Goal: Task Accomplishment & Management: Use online tool/utility

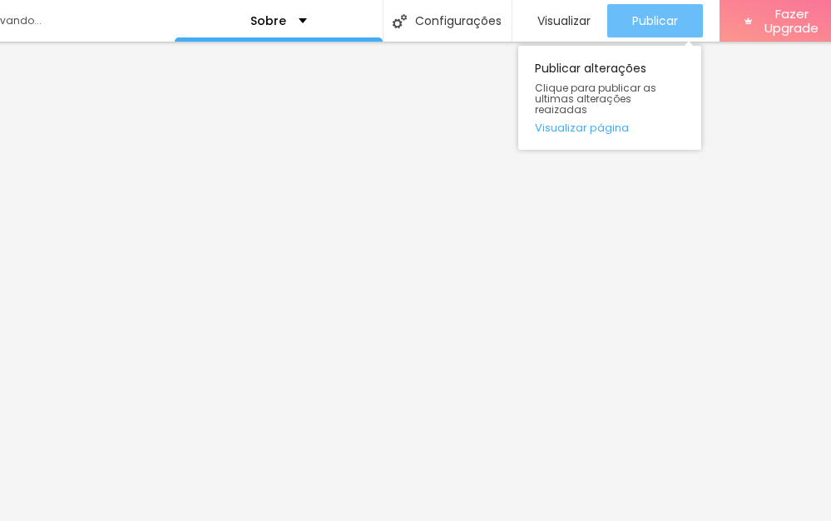
click at [646, 18] on span "Publicar" at bounding box center [655, 20] width 46 height 13
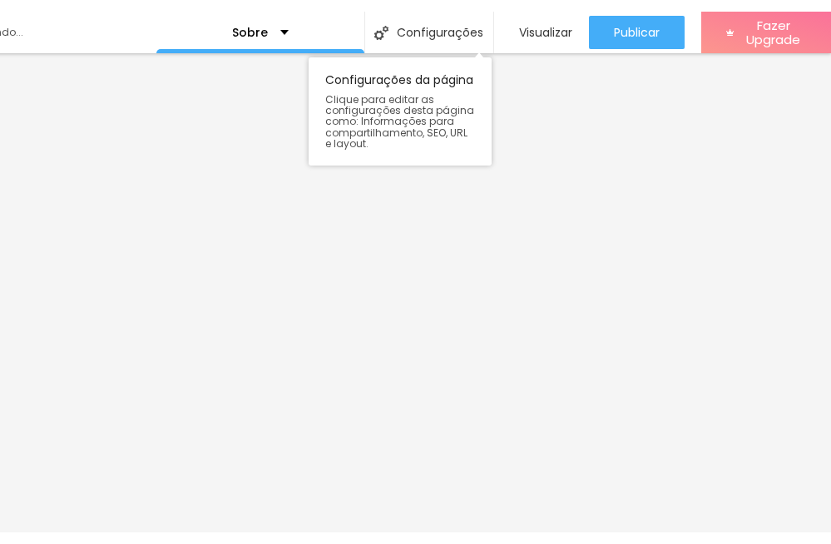
scroll to position [0, 234]
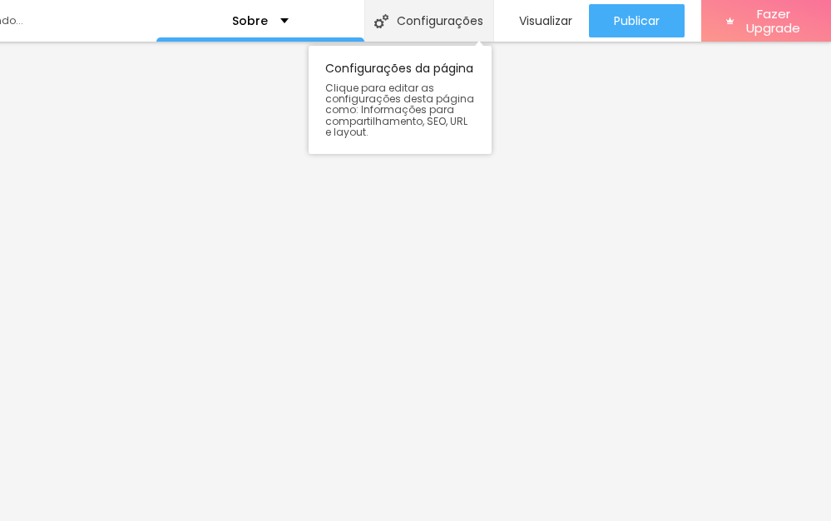
click at [435, 26] on div "Configurações" at bounding box center [428, 21] width 129 height 42
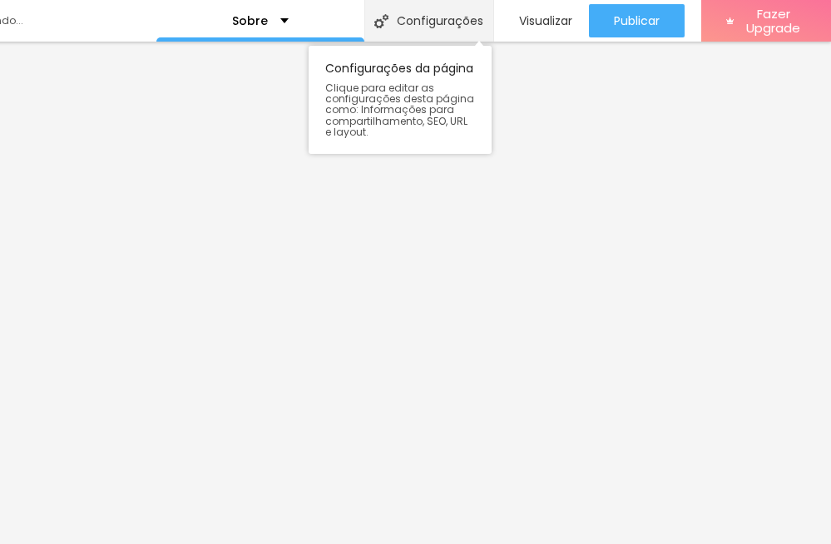
click at [415, 18] on div "Configurações" at bounding box center [428, 21] width 129 height 42
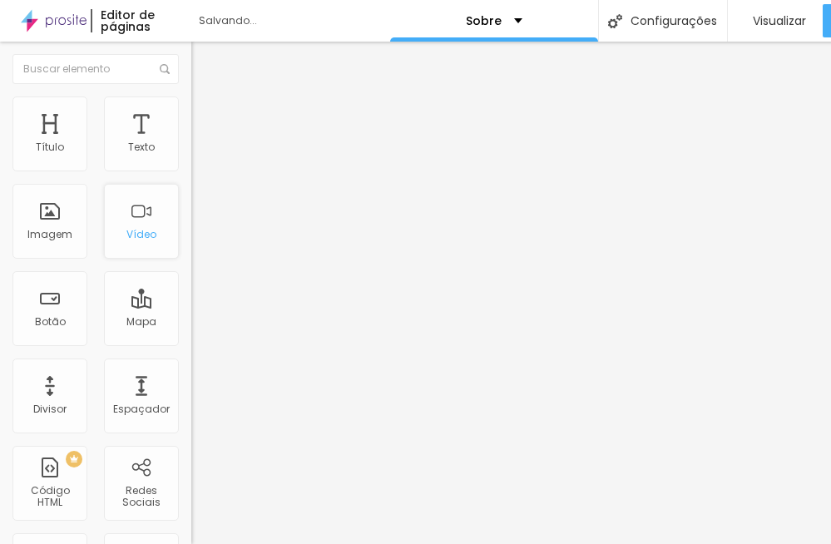
scroll to position [0, 0]
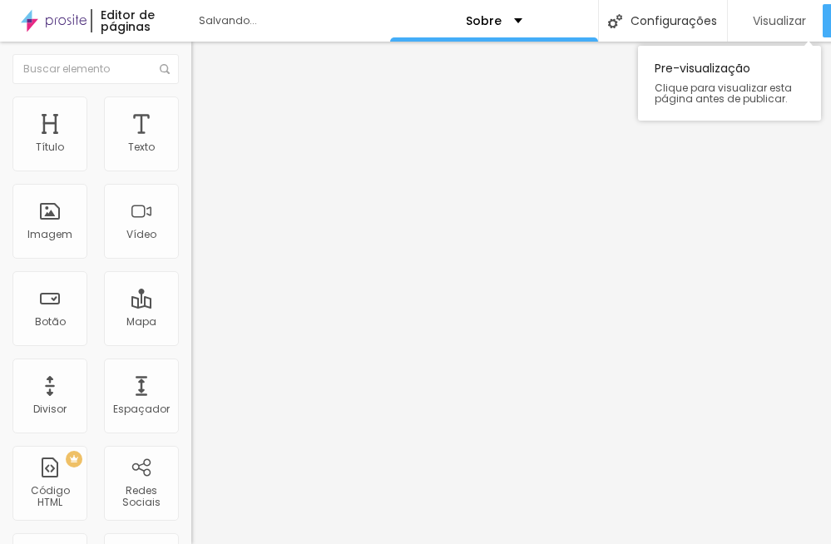
click at [765, 23] on span "Visualizar" at bounding box center [779, 20] width 53 height 13
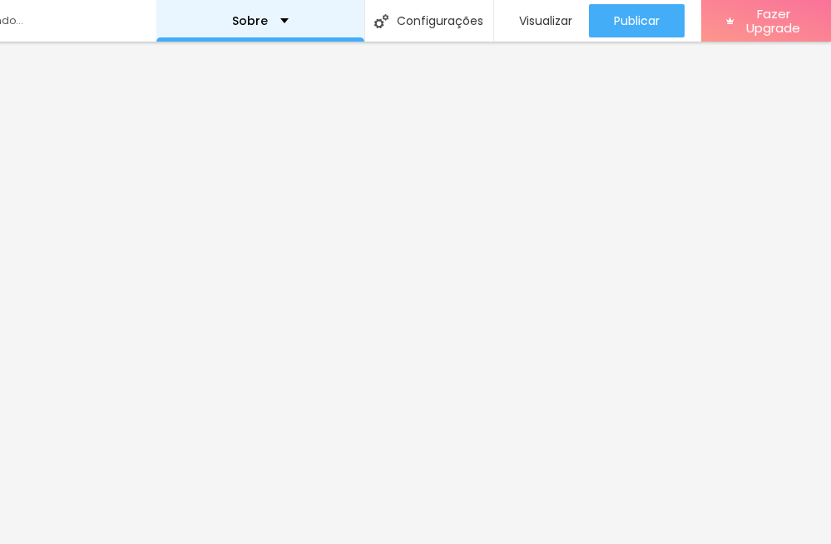
scroll to position [0, 234]
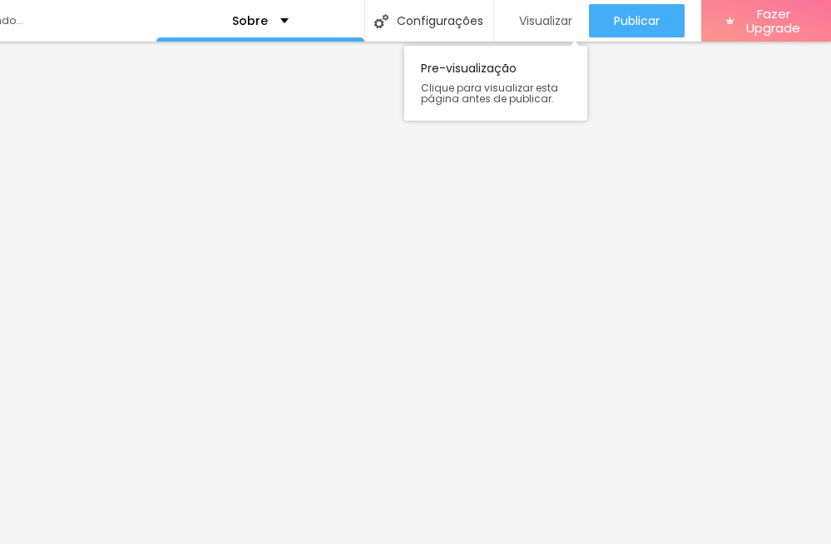
click at [551, 27] on span "Visualizar" at bounding box center [545, 20] width 53 height 13
click at [563, 14] on span "Visualizar" at bounding box center [545, 20] width 53 height 13
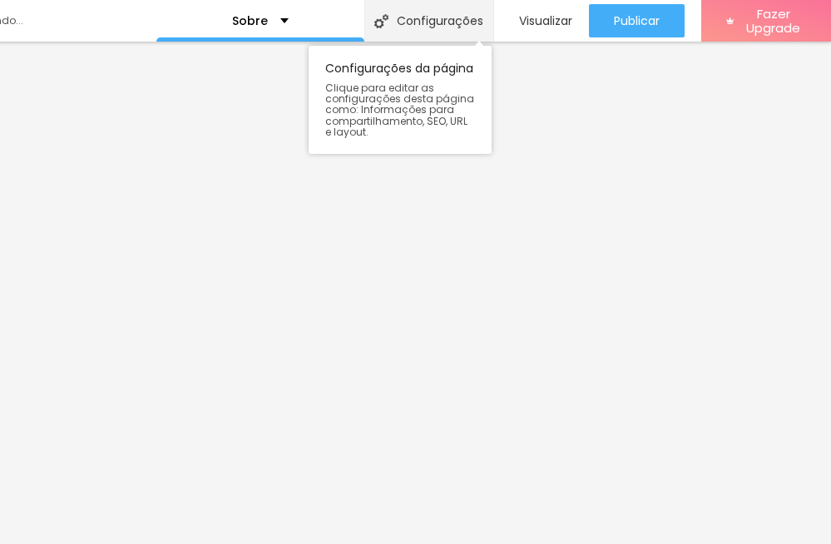
click at [394, 12] on div "Configurações" at bounding box center [428, 21] width 129 height 42
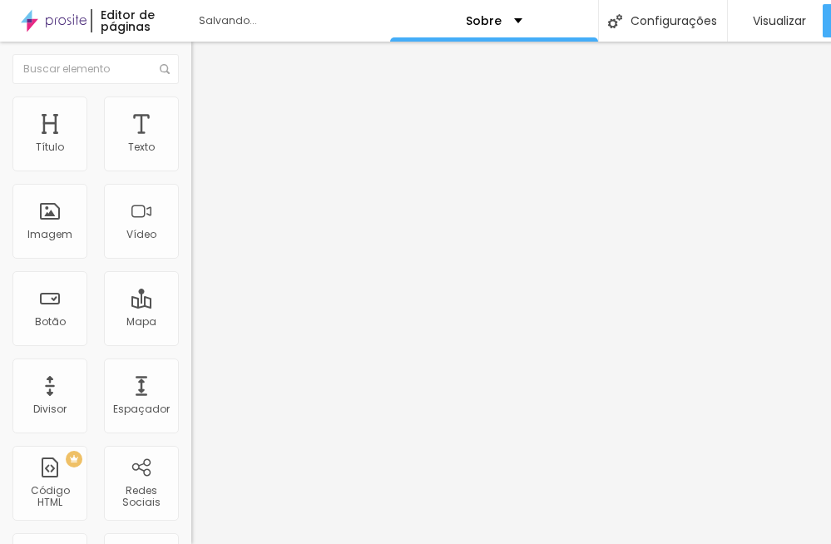
scroll to position [0, 0]
click at [77, 21] on img at bounding box center [54, 21] width 66 height 42
